Goal: Go to known website: Go to known website

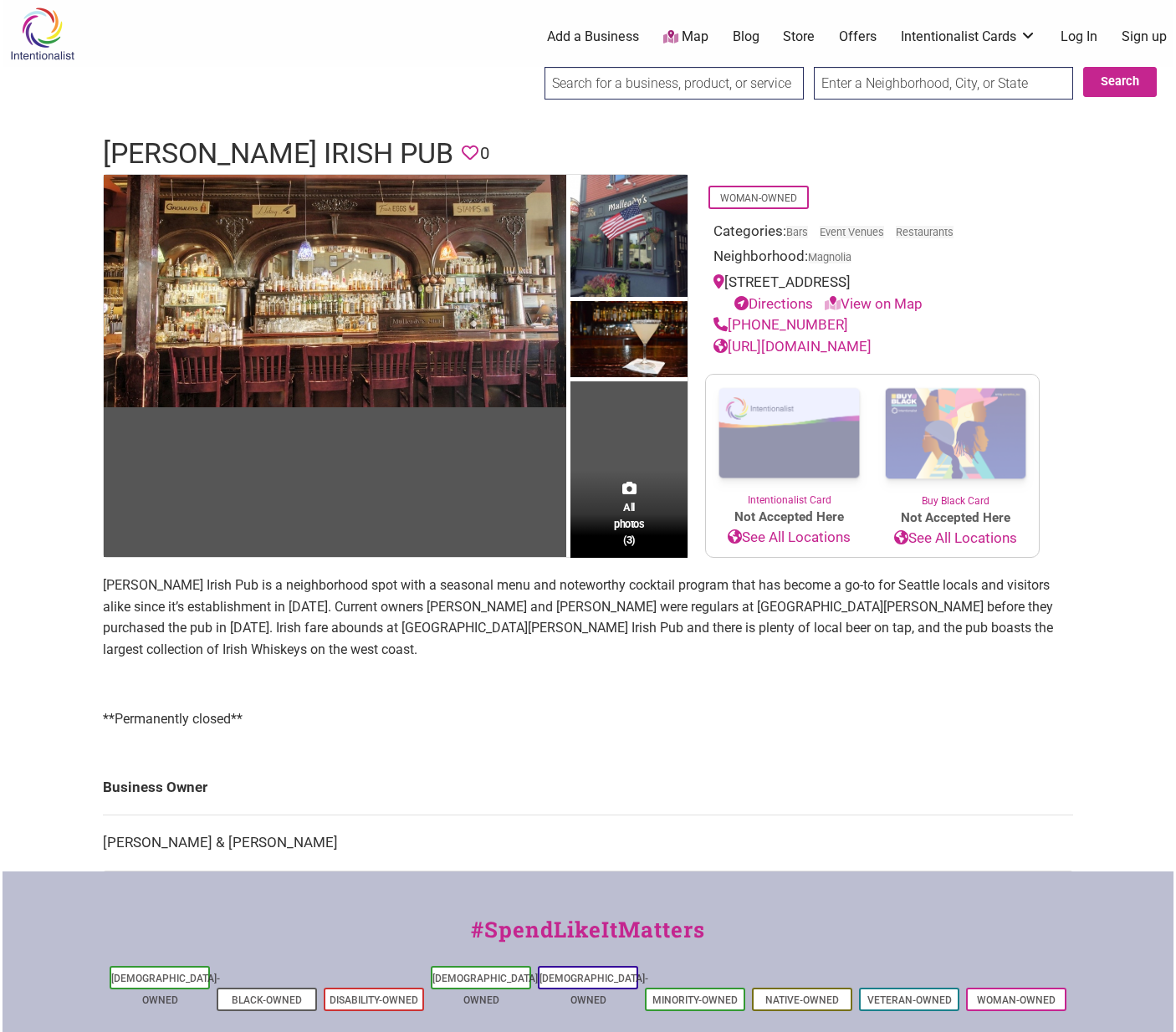
click at [820, 347] on link "https://www.mulleadysirishpub.com/" at bounding box center [793, 347] width 158 height 17
